Goal: Check status: Check status

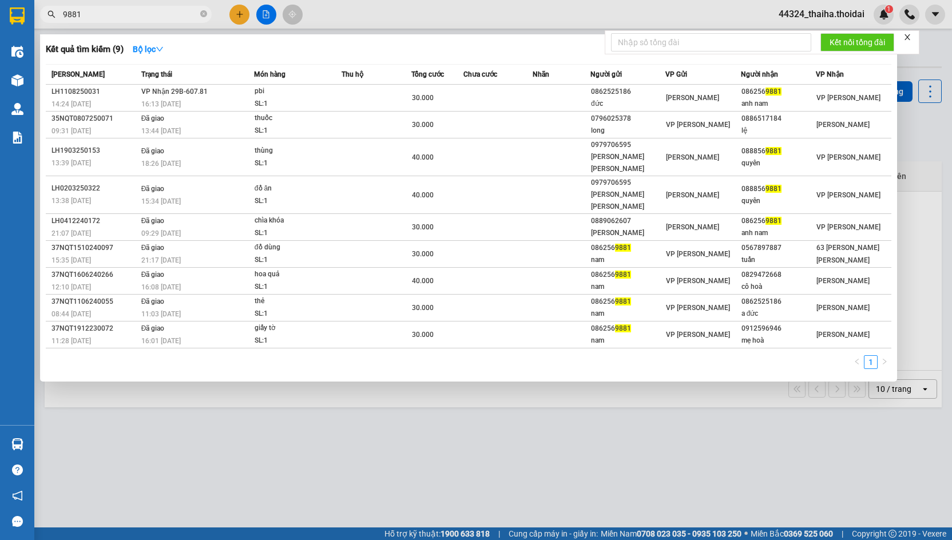
click at [201, 15] on icon "close-circle" at bounding box center [203, 13] width 7 height 7
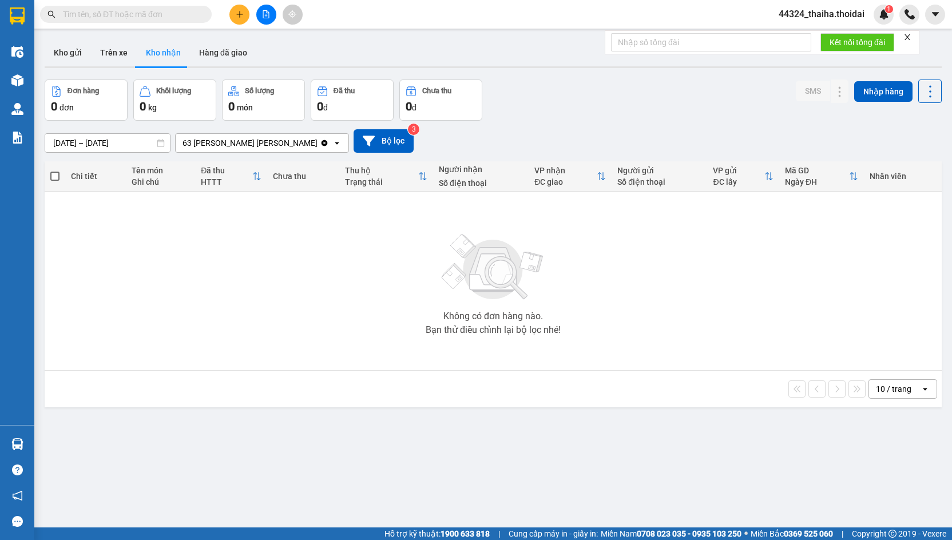
click at [121, 16] on input "text" at bounding box center [130, 14] width 135 height 13
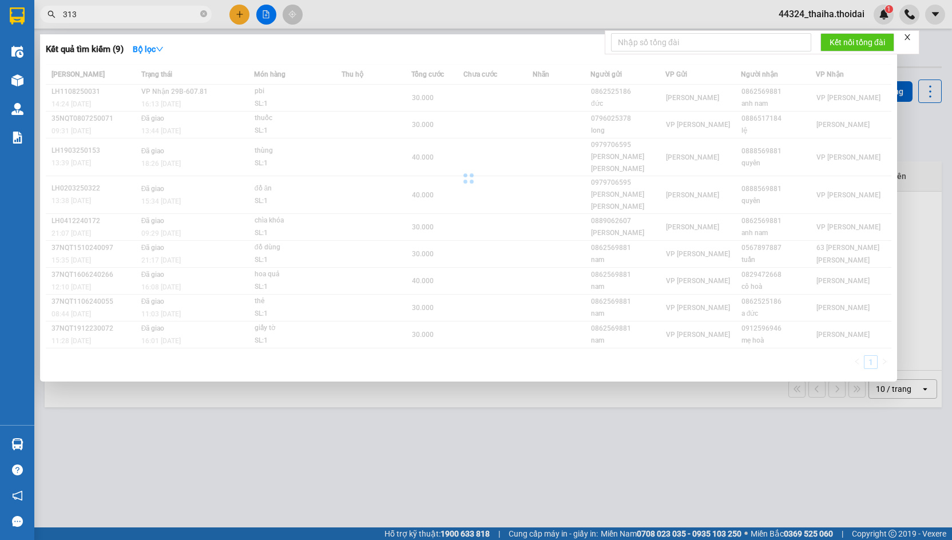
type input "3137"
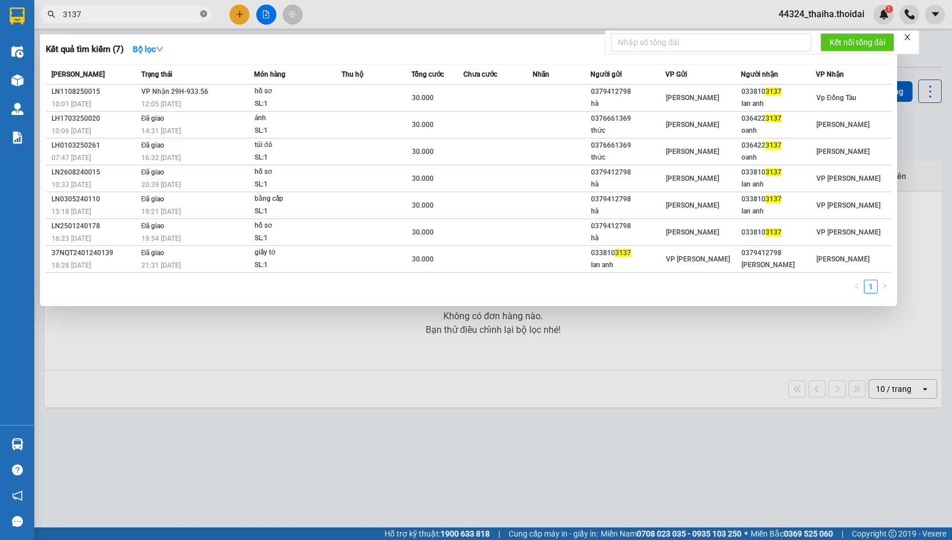
click at [201, 14] on icon "close-circle" at bounding box center [203, 13] width 7 height 7
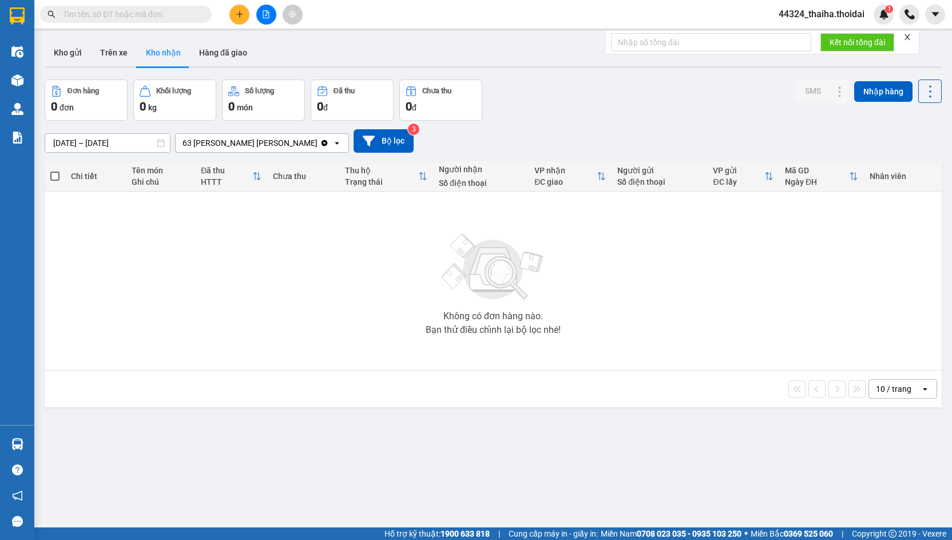
click at [156, 14] on input "text" at bounding box center [130, 14] width 135 height 13
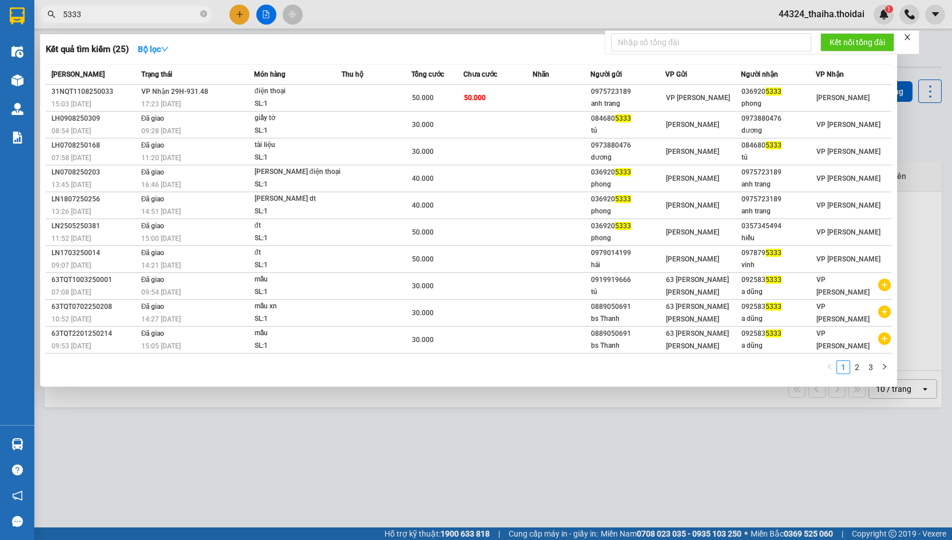
type input "5333"
click at [205, 14] on icon "close-circle" at bounding box center [203, 13] width 7 height 7
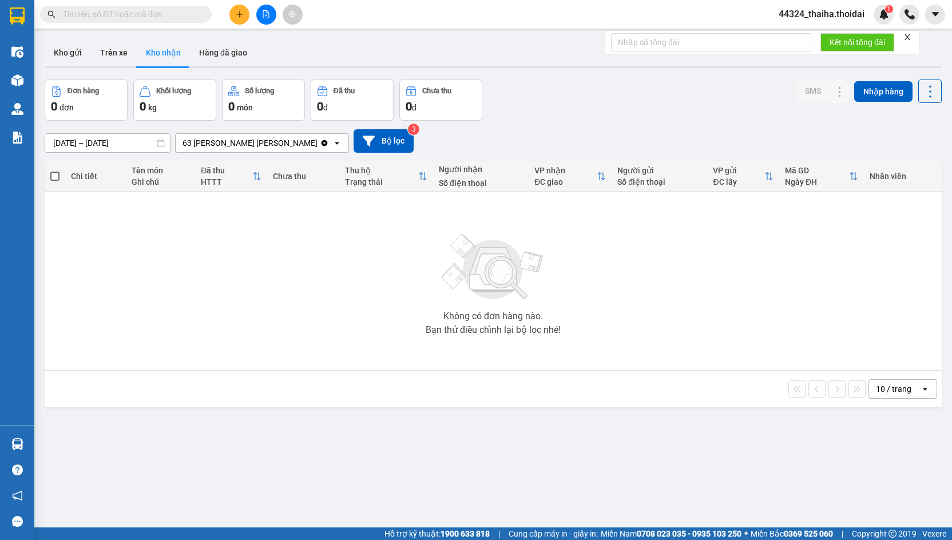
click at [149, 16] on input "text" at bounding box center [130, 14] width 135 height 13
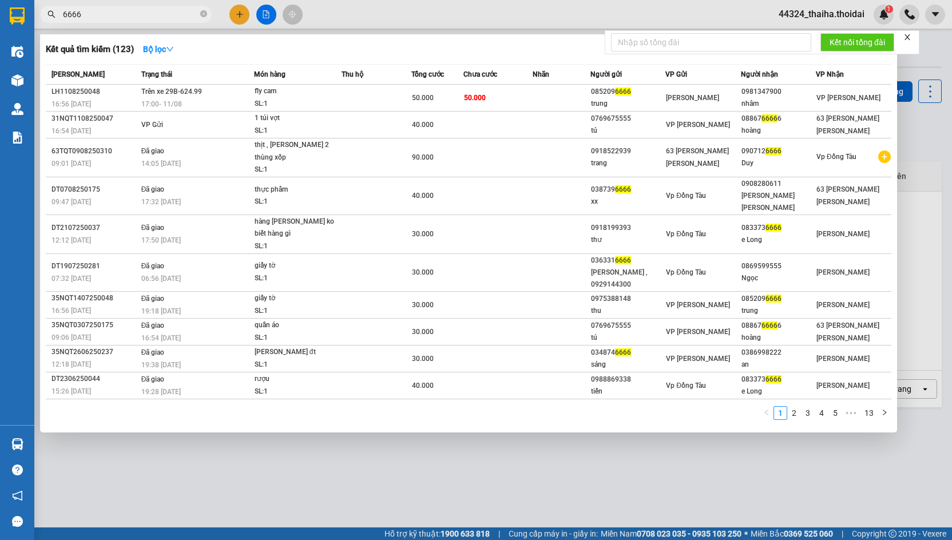
type input "6666"
click at [206, 17] on icon "close-circle" at bounding box center [203, 13] width 7 height 7
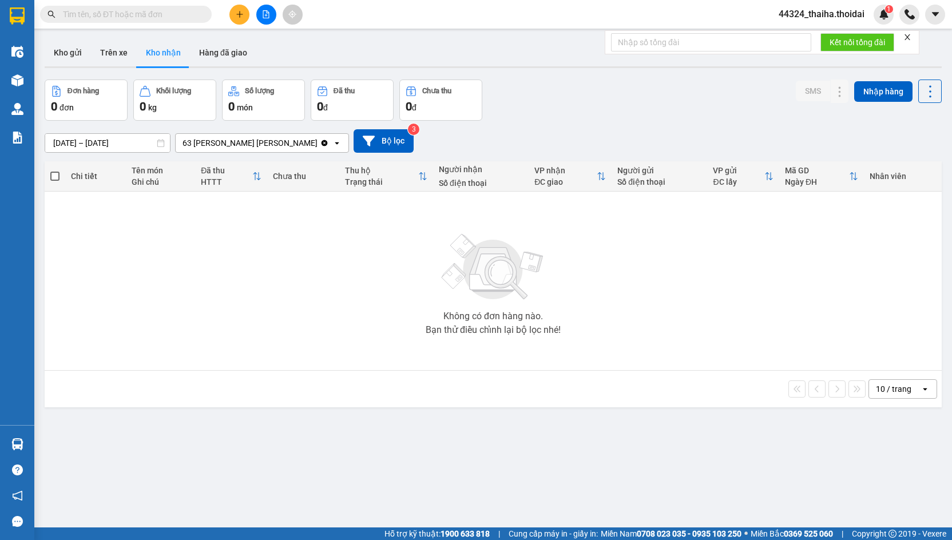
click at [174, 15] on input "text" at bounding box center [130, 14] width 135 height 13
